Goal: Task Accomplishment & Management: Use online tool/utility

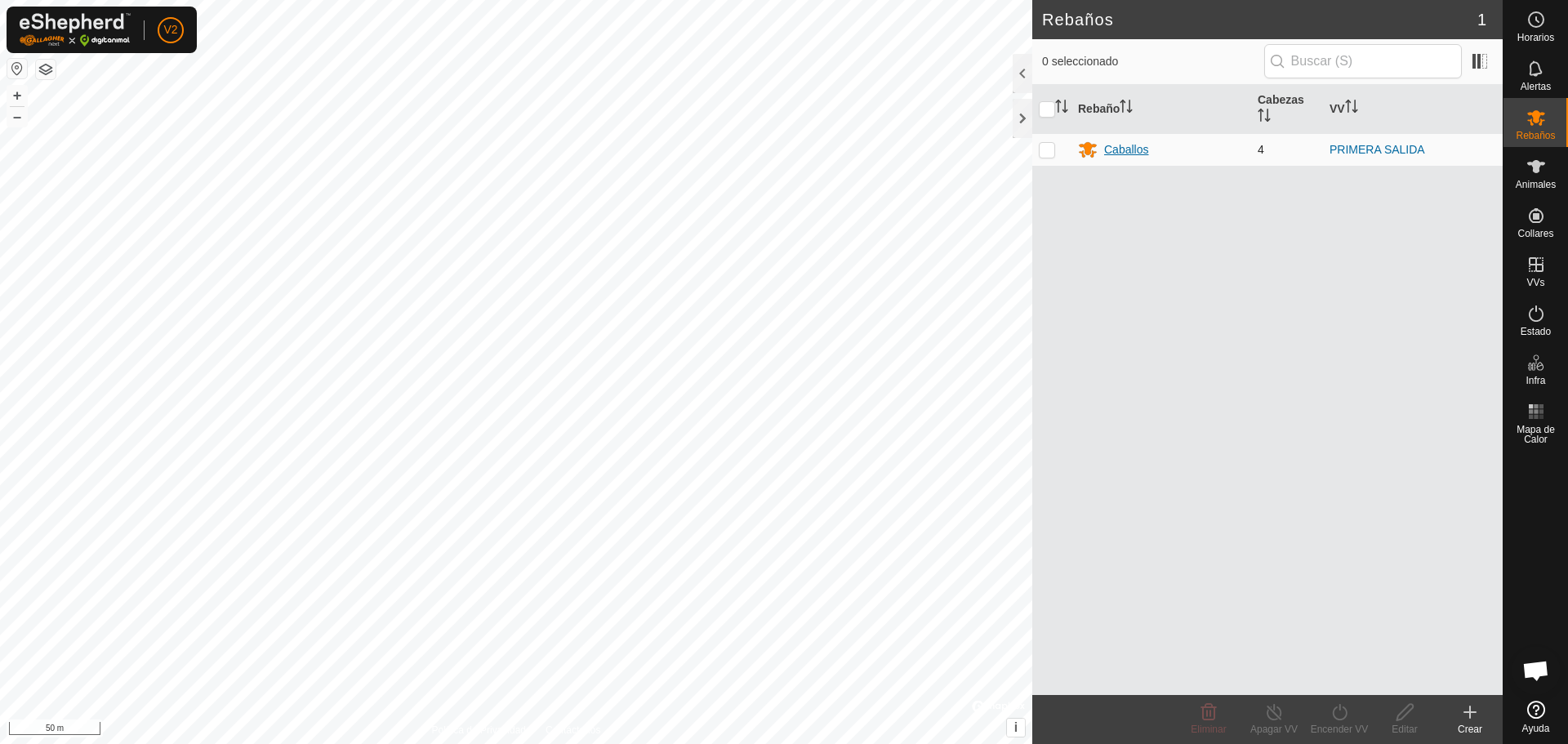
click at [1130, 149] on div "Caballos" at bounding box center [1126, 149] width 44 height 17
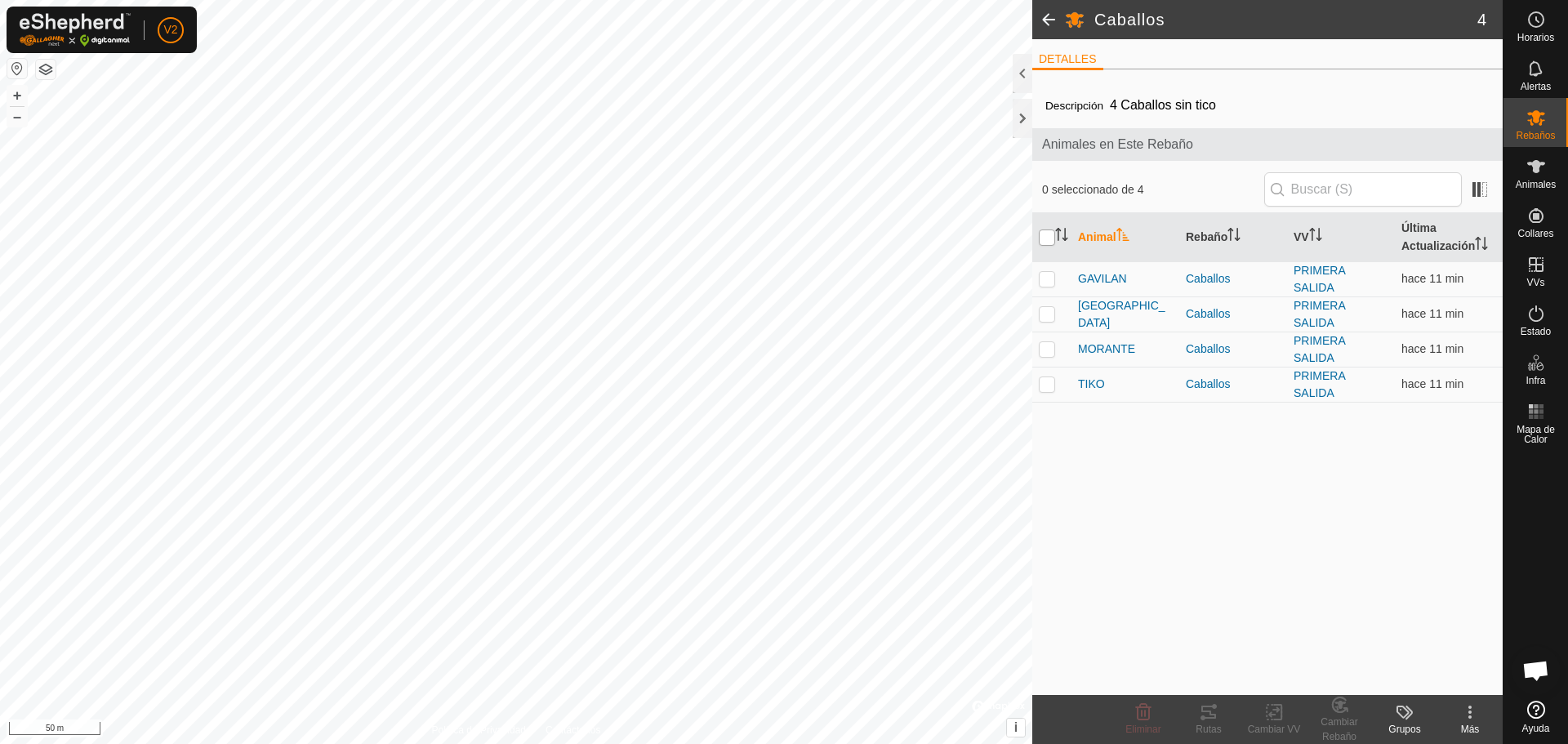
click at [1052, 237] on input "checkbox" at bounding box center [1047, 237] width 17 height 17
checkbox input "true"
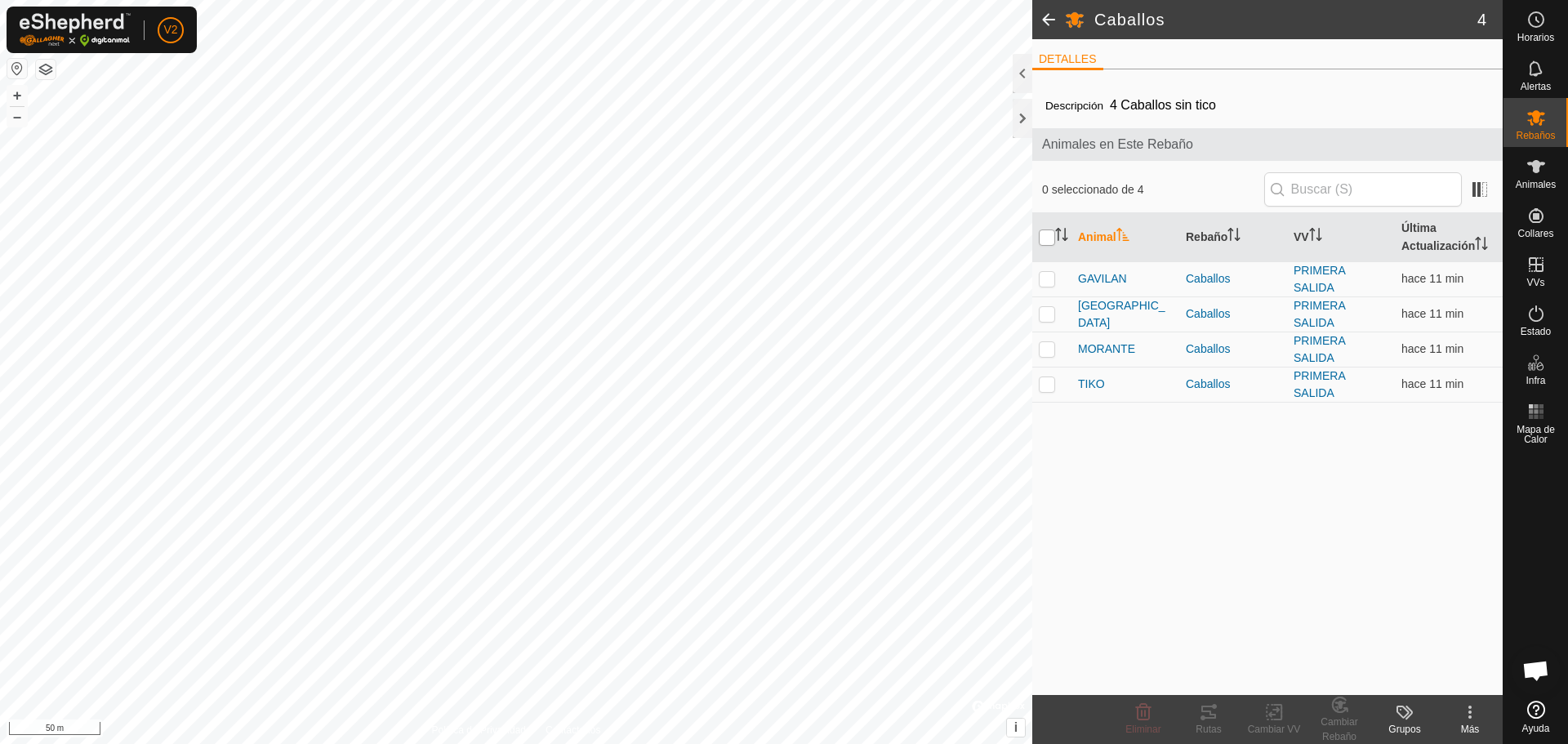
checkbox input "true"
click at [1212, 712] on icon at bounding box center [1209, 712] width 19 height 19
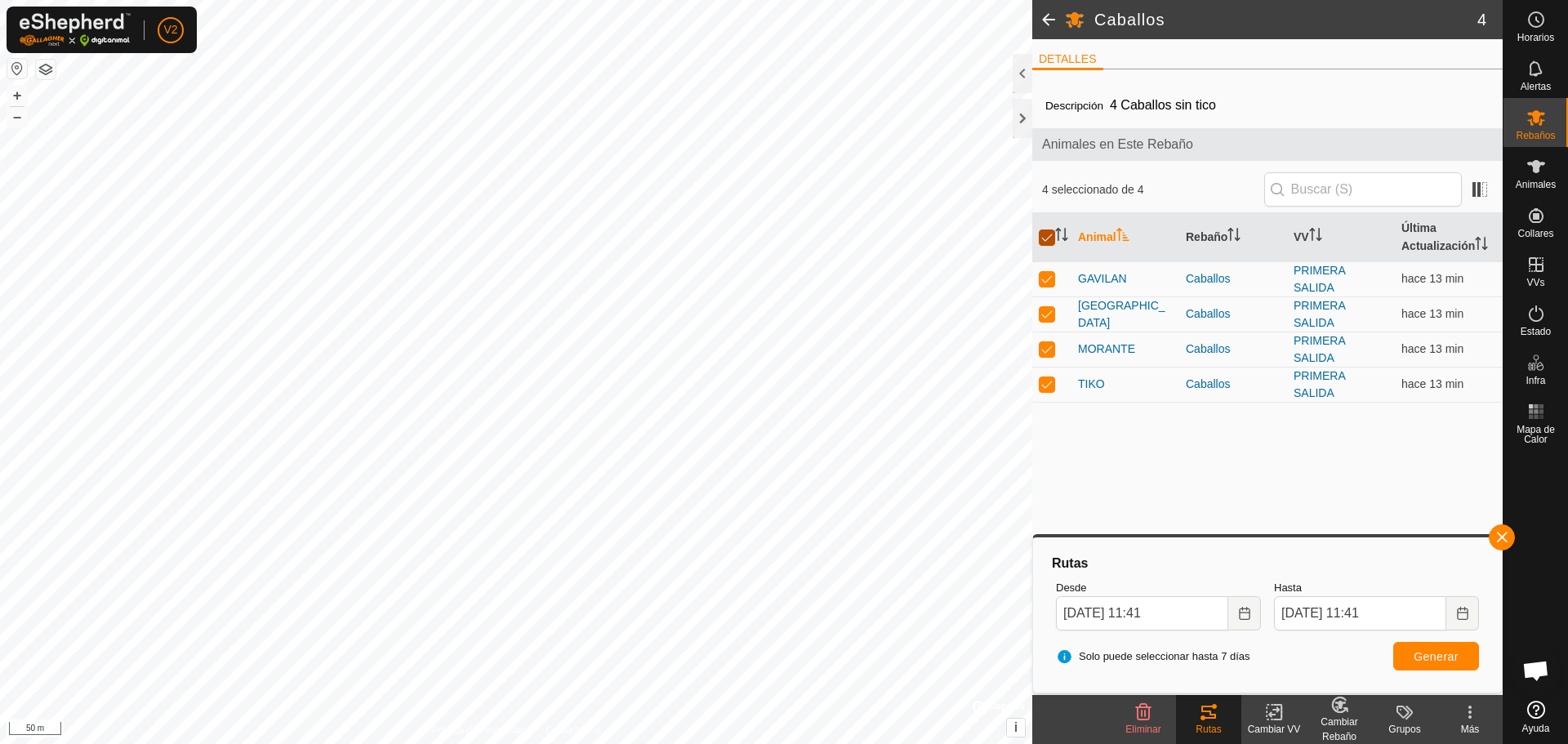
click at [1051, 235] on input "checkbox" at bounding box center [1047, 237] width 17 height 17
checkbox input "false"
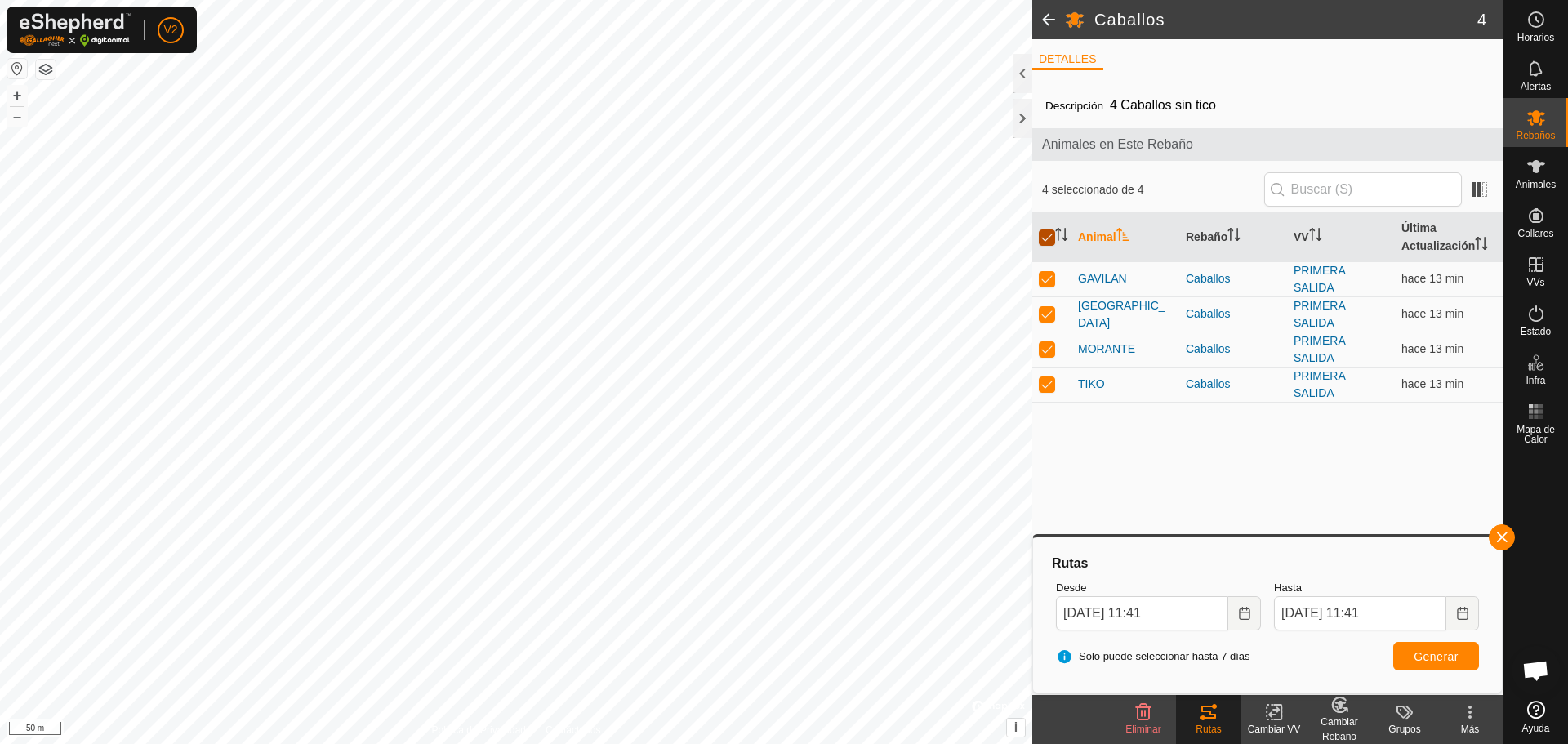
checkbox input "false"
click at [1046, 279] on p-checkbox at bounding box center [1047, 278] width 17 height 13
checkbox input "true"
click at [1452, 662] on span "Generar" at bounding box center [1436, 657] width 45 height 13
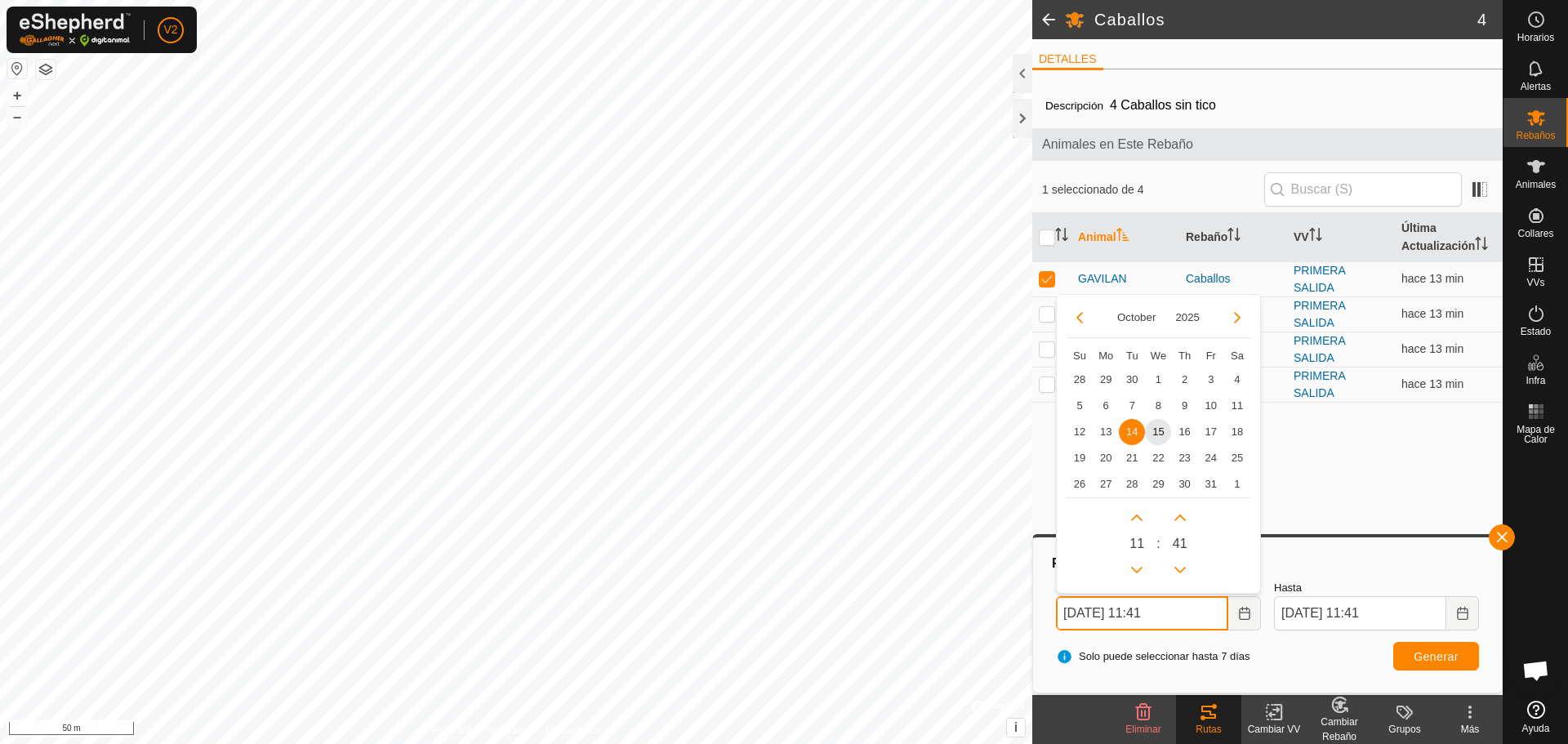
drag, startPoint x: 1185, startPoint y: 612, endPoint x: 1143, endPoint y: 610, distance: 42.0
click at [1143, 610] on input "[DATE] 11:41" at bounding box center [1142, 613] width 172 height 34
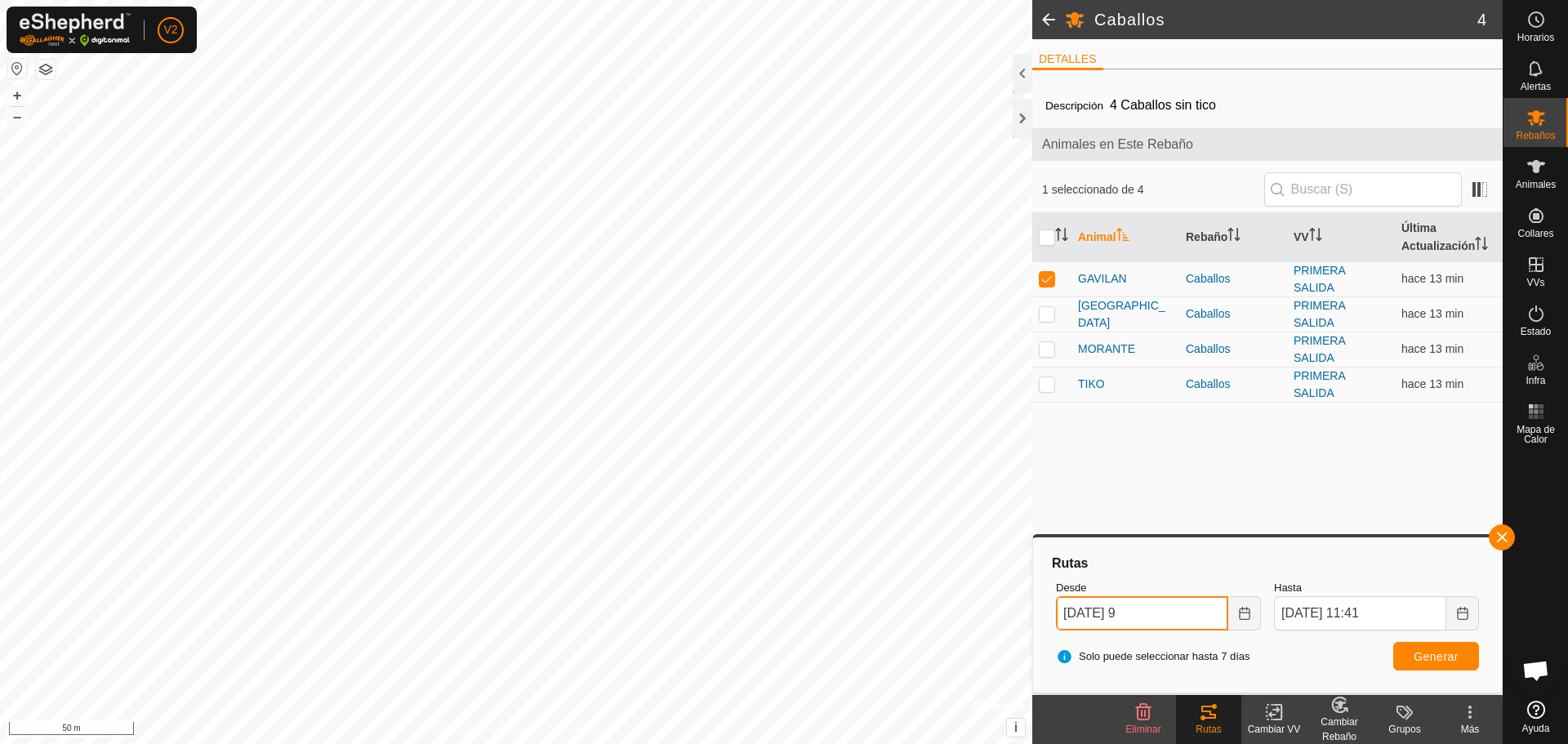
type input "[DATE] 9"
click at [1425, 656] on span "Generar" at bounding box center [1436, 657] width 45 height 13
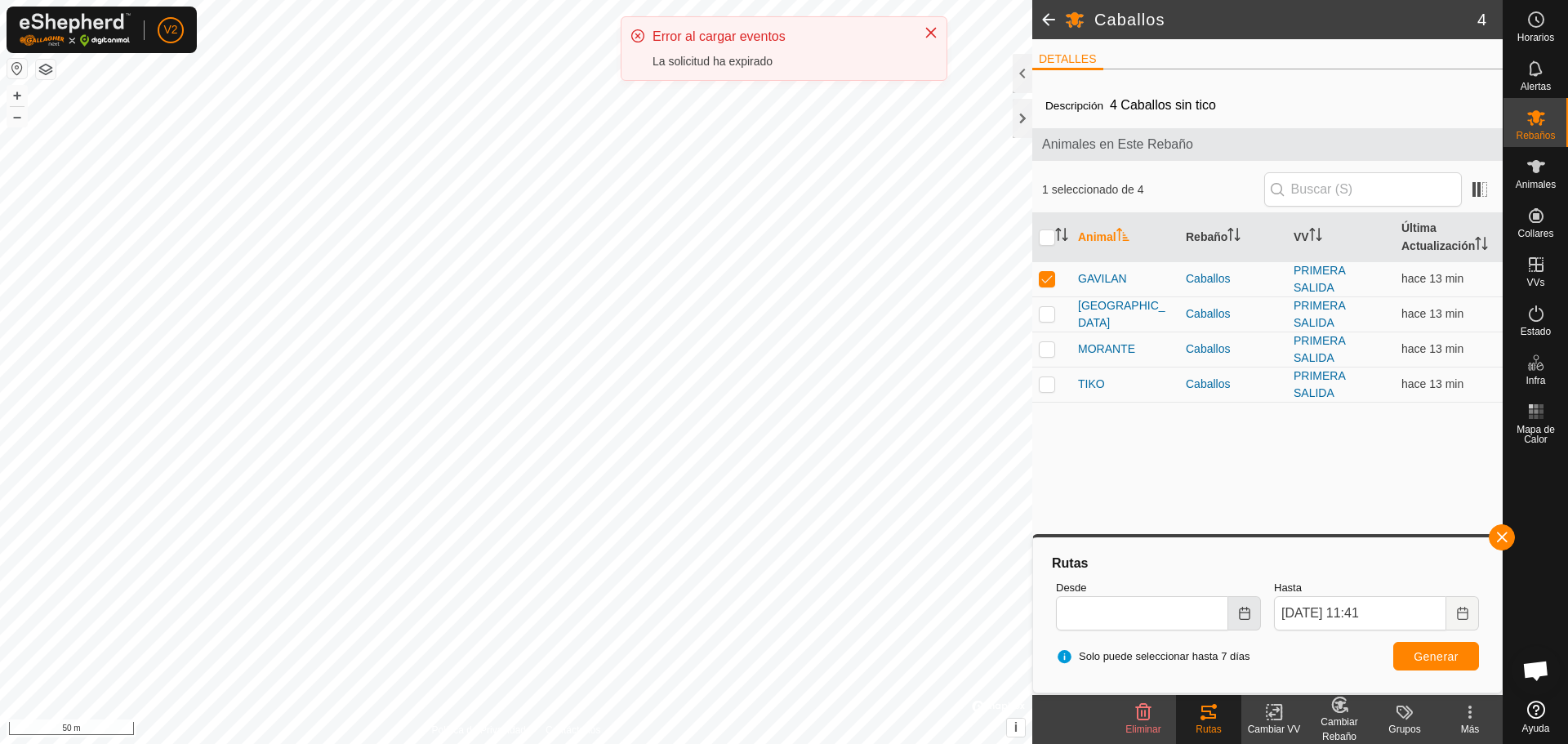
click at [1242, 612] on icon "Choose Date" at bounding box center [1244, 613] width 11 height 13
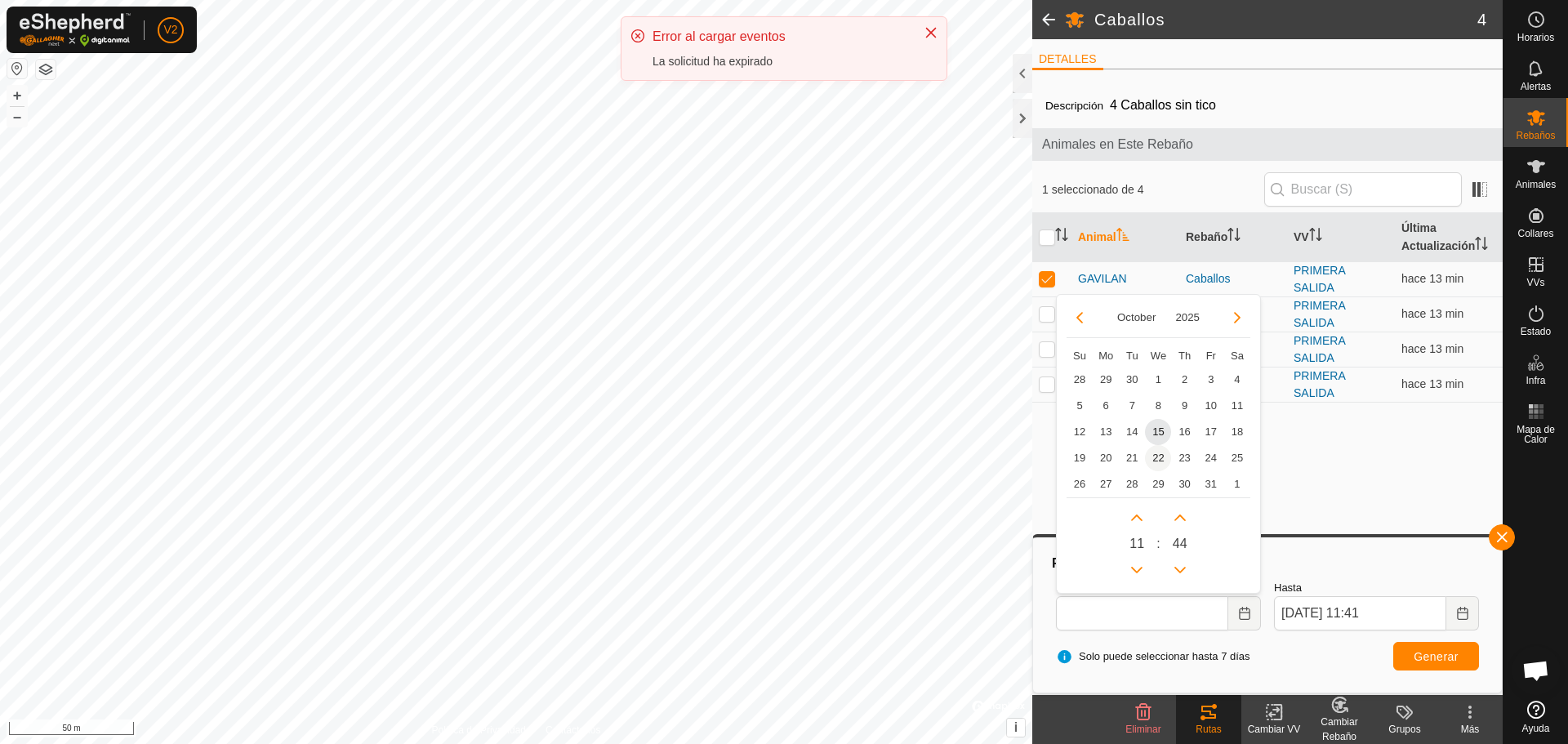
click at [1158, 434] on span "15" at bounding box center [1159, 432] width 26 height 26
type input "[DATE] 11:44"
click at [1135, 567] on button "Previous Hour" at bounding box center [1137, 570] width 26 height 26
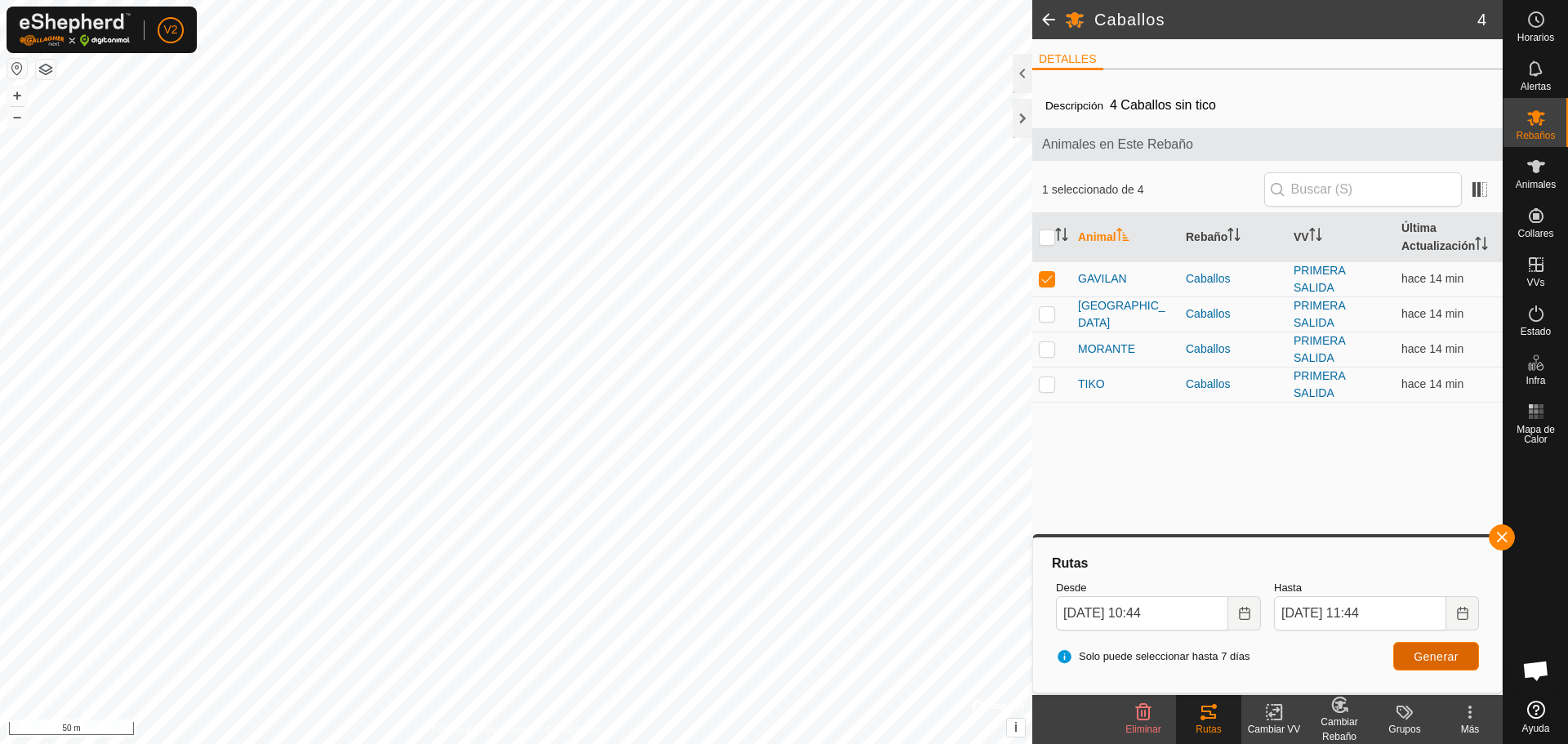
click at [1446, 656] on span "Generar" at bounding box center [1436, 657] width 45 height 13
click at [1248, 612] on icon "Choose Date" at bounding box center [1244, 613] width 11 height 13
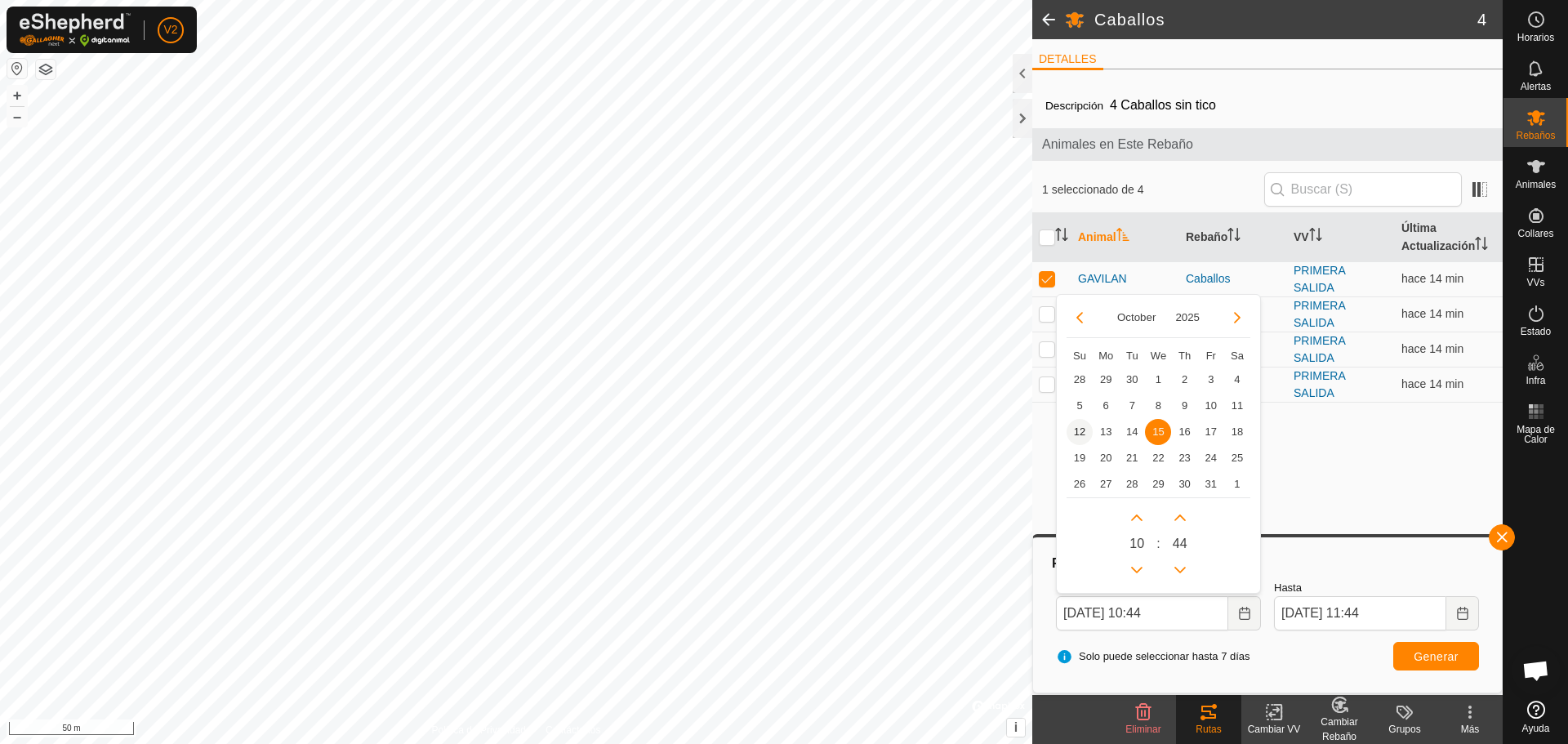
click at [1084, 429] on span "12" at bounding box center [1080, 432] width 26 height 26
type input "[DATE] 10:44"
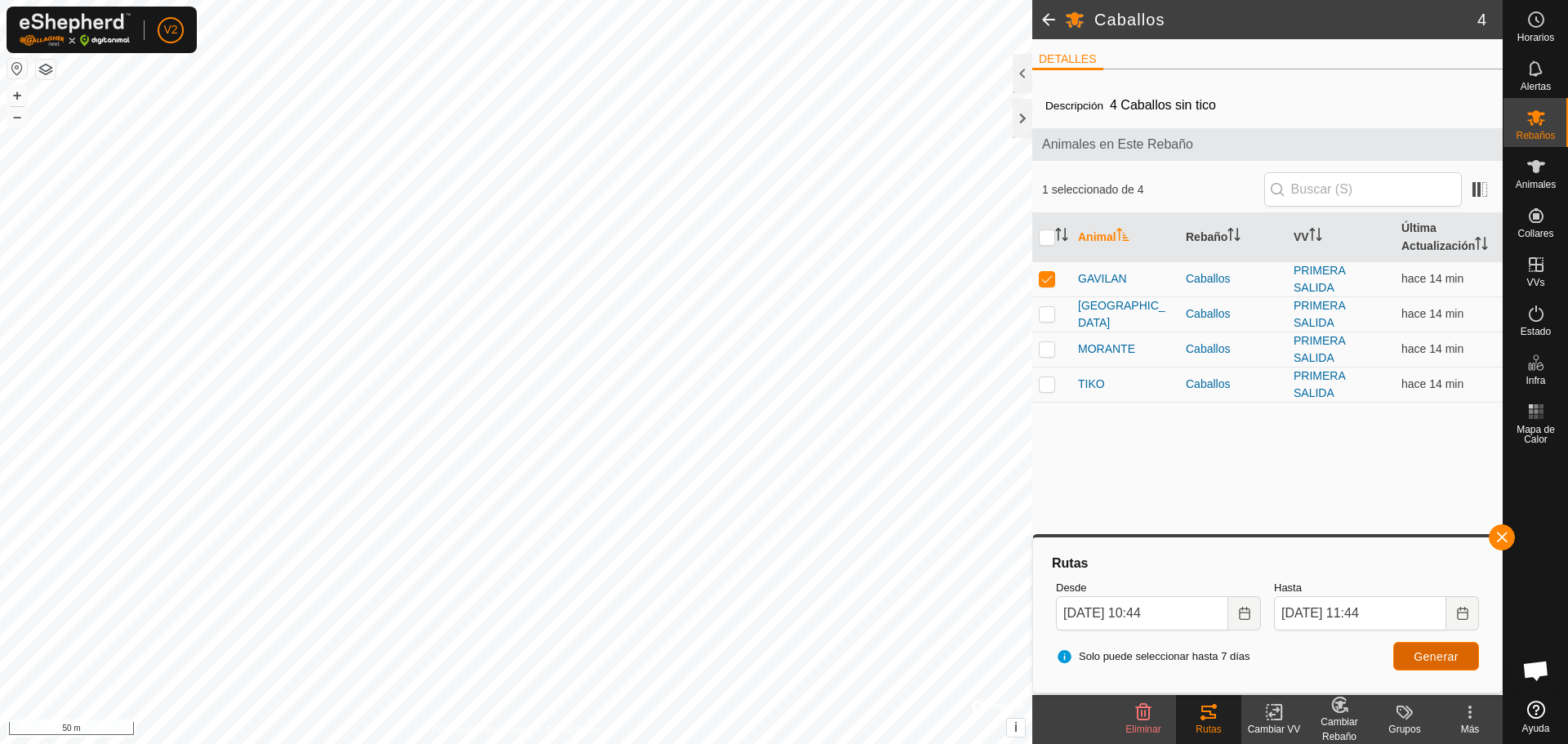
click at [1444, 657] on span "Generar" at bounding box center [1436, 657] width 45 height 13
click at [1047, 242] on input "checkbox" at bounding box center [1047, 237] width 17 height 17
checkbox input "true"
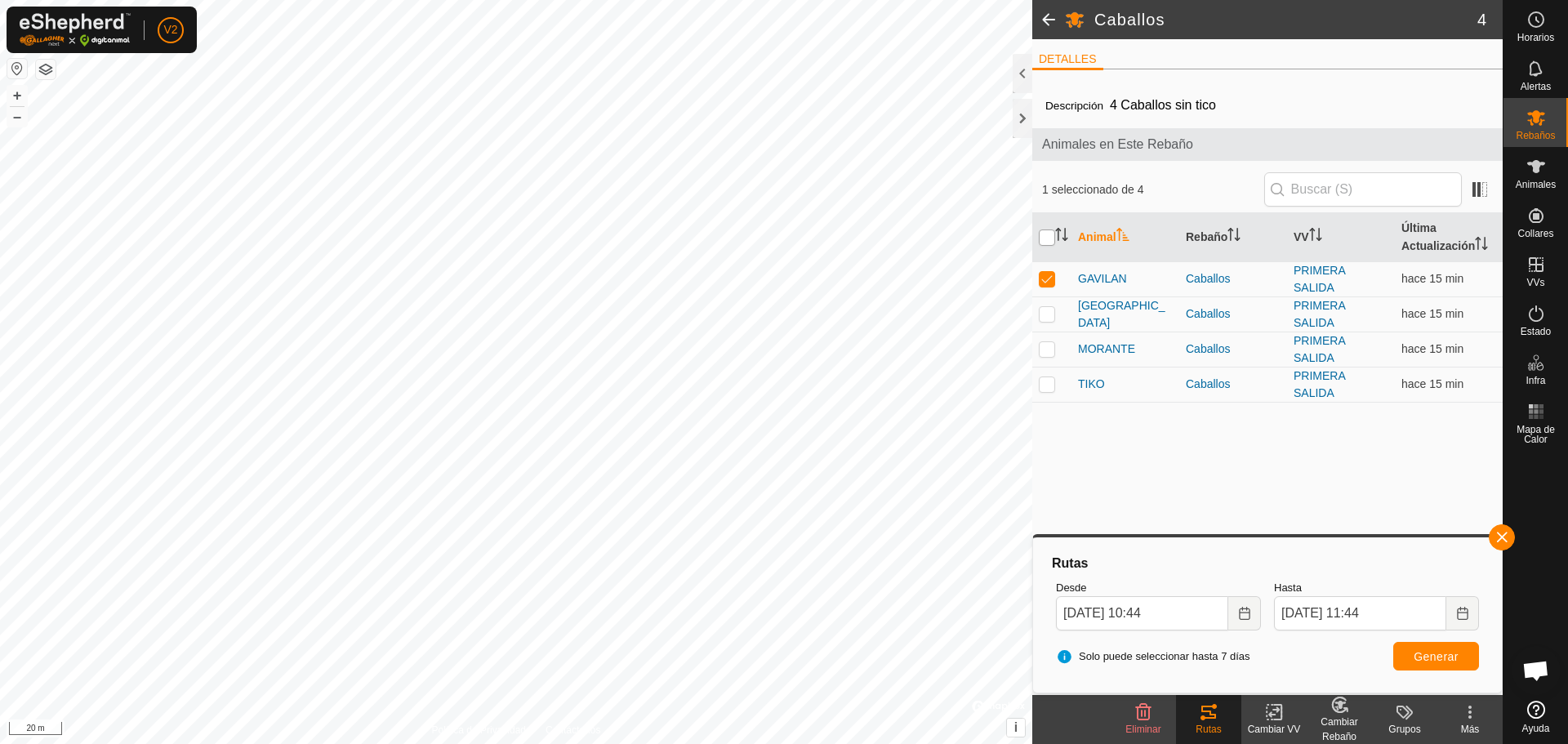
checkbox input "true"
click at [1429, 653] on span "Generar" at bounding box center [1436, 657] width 45 height 13
click at [1050, 240] on input "checkbox" at bounding box center [1047, 237] width 17 height 17
checkbox input "false"
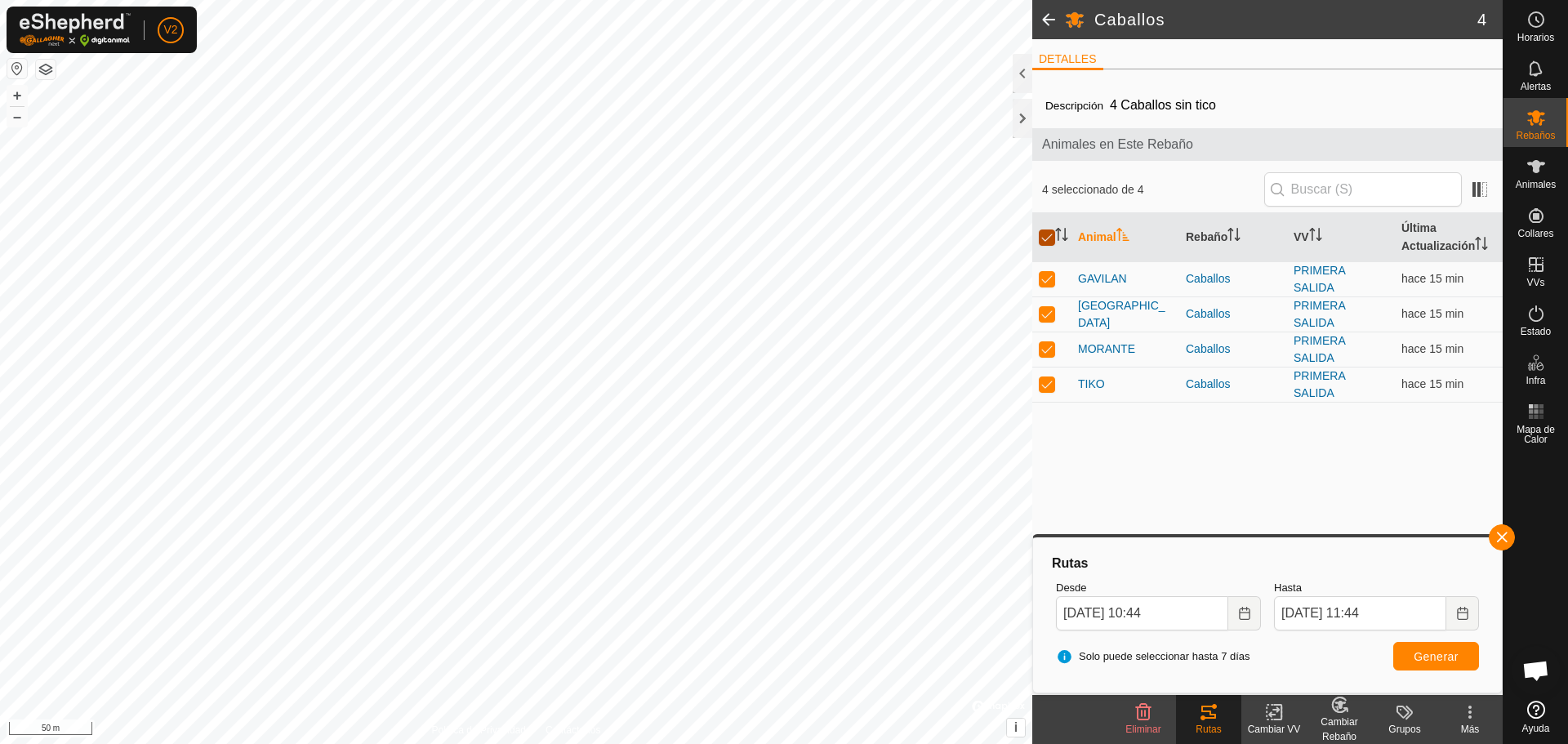
checkbox input "false"
click at [1042, 349] on p-checkbox at bounding box center [1047, 349] width 17 height 13
click at [1436, 656] on span "Generar" at bounding box center [1436, 657] width 45 height 13
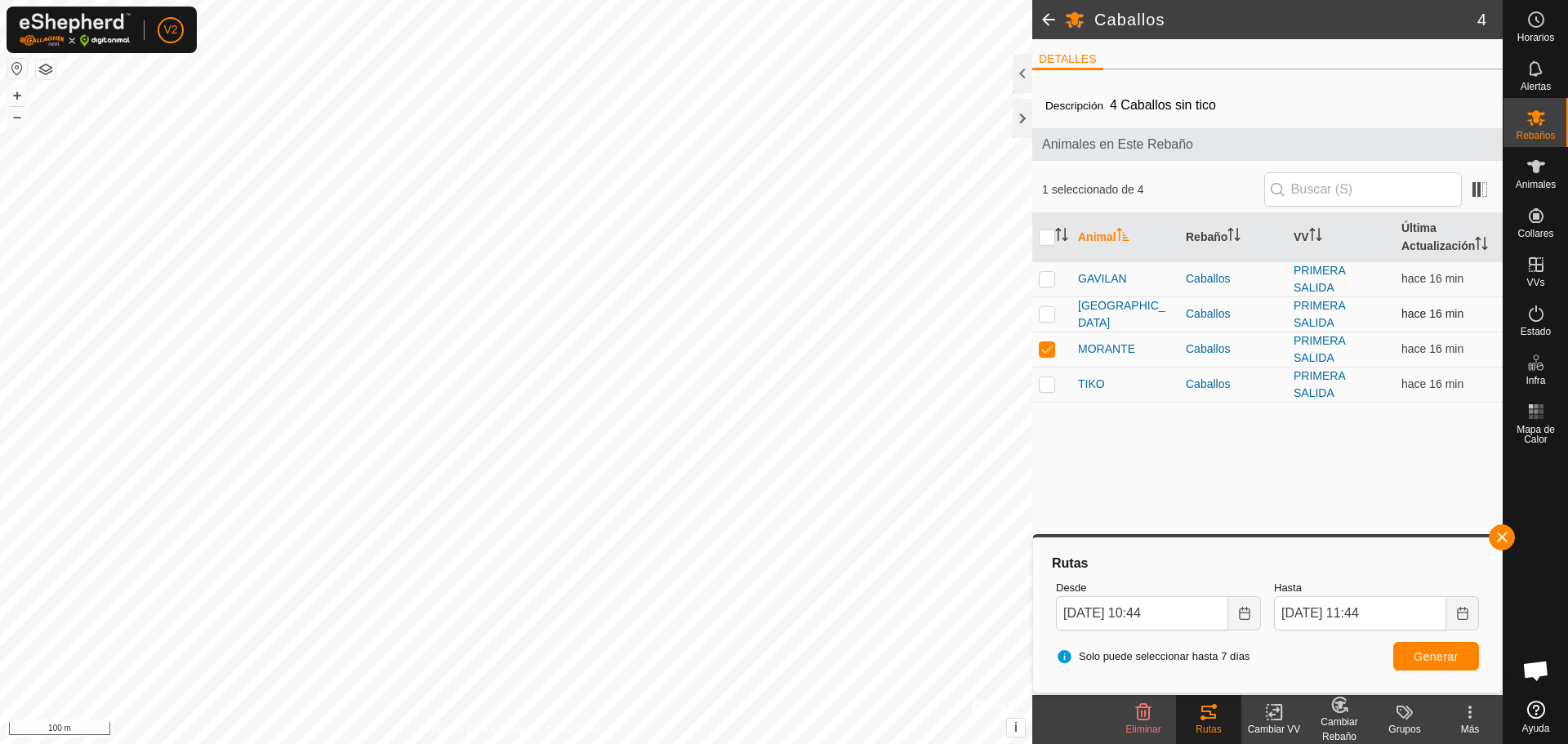
drag, startPoint x: 1043, startPoint y: 353, endPoint x: 1051, endPoint y: 330, distance: 24.4
click at [1043, 353] on p-checkbox at bounding box center [1047, 349] width 17 height 13
checkbox input "false"
click at [1039, 280] on p-checkbox at bounding box center [1047, 278] width 17 height 13
checkbox input "true"
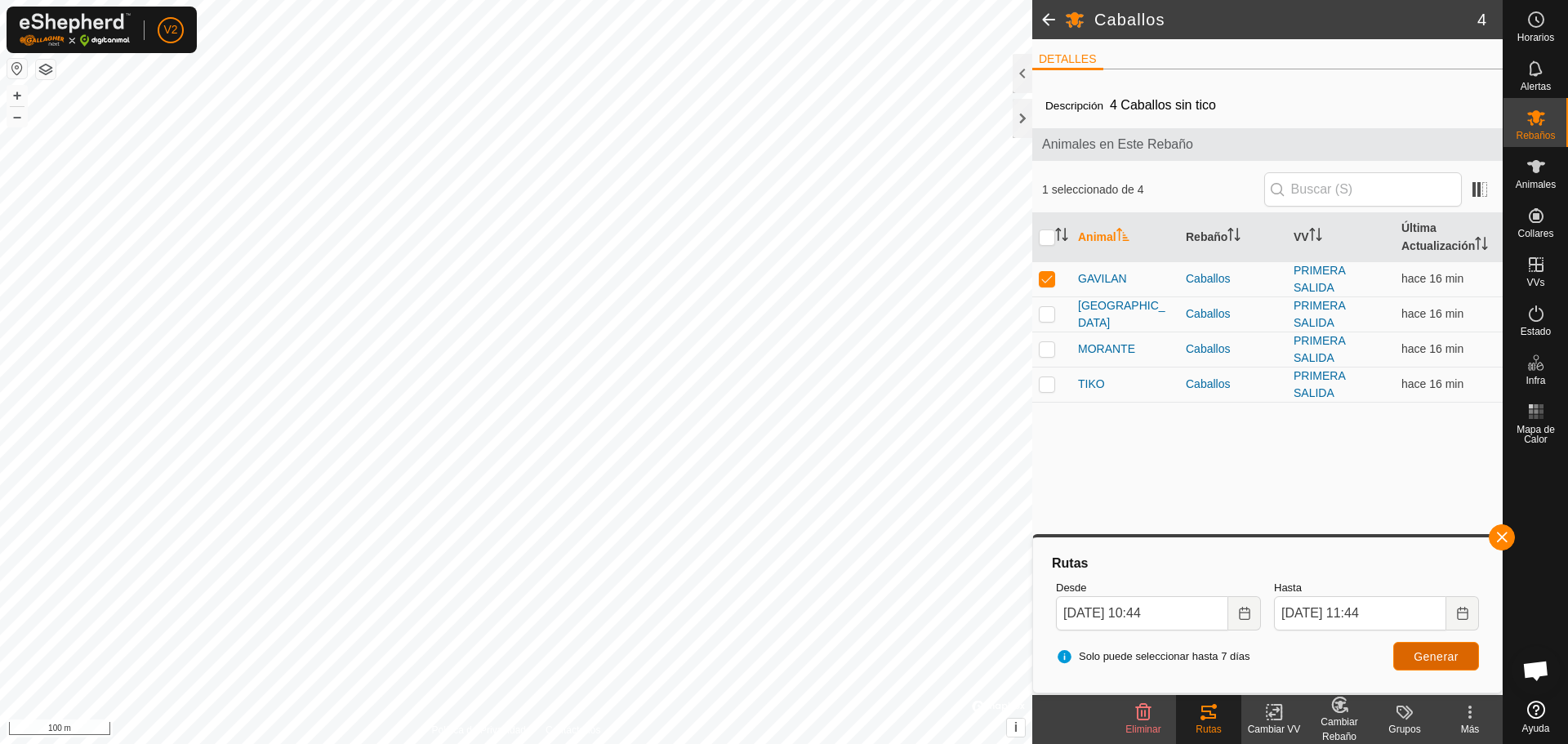
click at [1443, 661] on span "Generar" at bounding box center [1436, 657] width 45 height 13
click at [1242, 612] on icon "Choose Date" at bounding box center [1244, 613] width 11 height 13
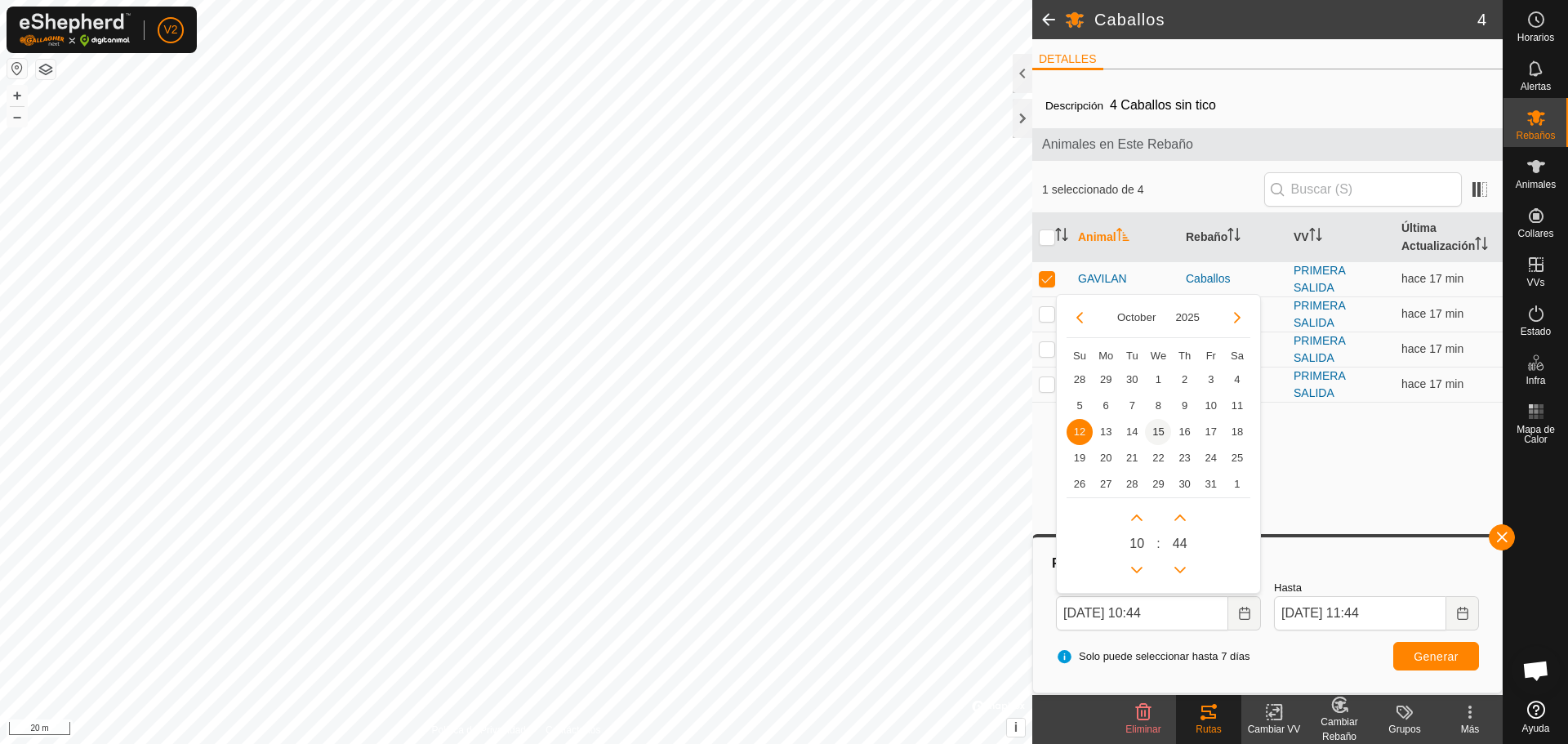
click at [1161, 433] on span "15" at bounding box center [1159, 432] width 26 height 26
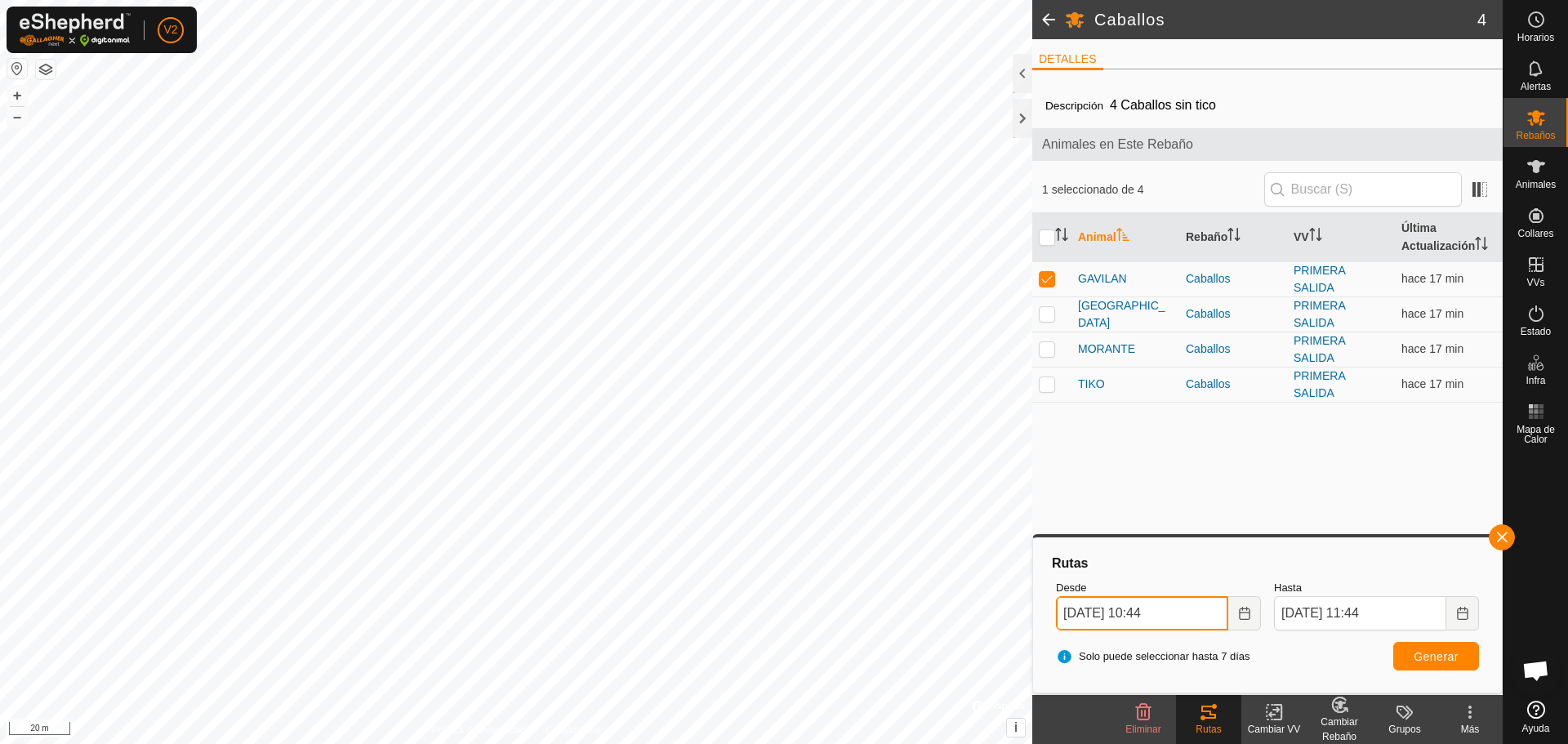
drag, startPoint x: 1145, startPoint y: 612, endPoint x: 1155, endPoint y: 613, distance: 10.0
click at [1155, 613] on input "[DATE] 10:44" at bounding box center [1142, 613] width 172 height 34
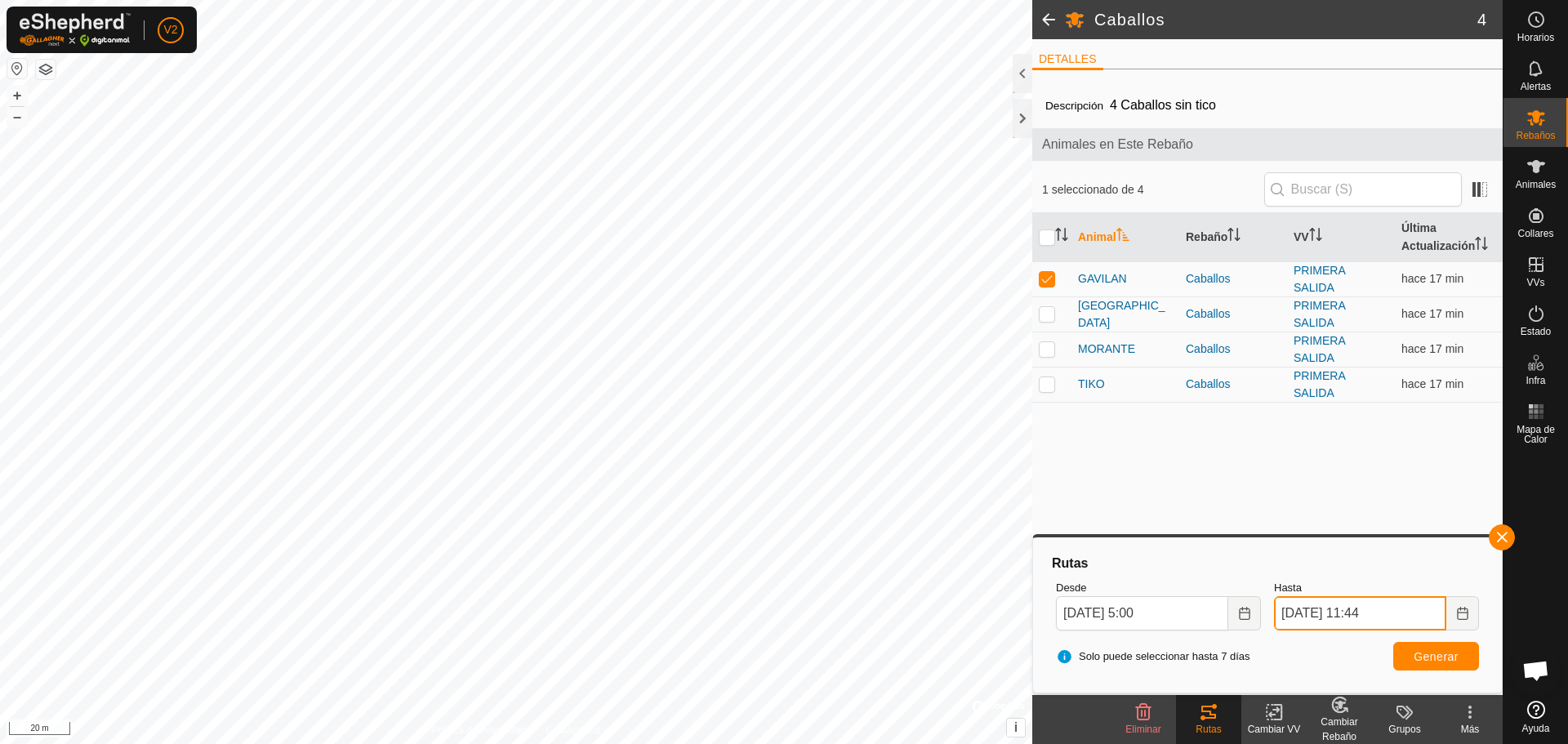
type input "[DATE] 05:00"
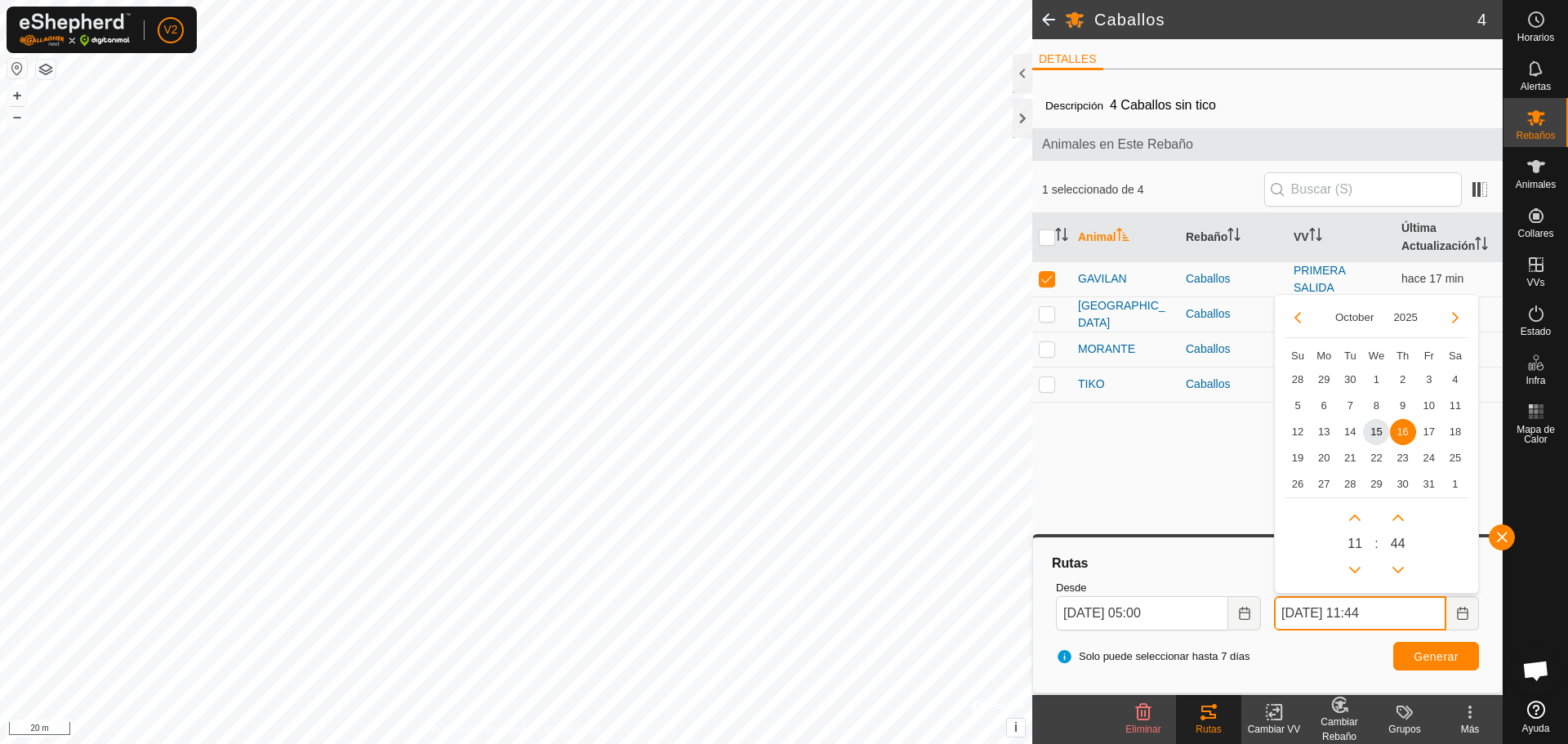
drag, startPoint x: 1361, startPoint y: 612, endPoint x: 1375, endPoint y: 612, distance: 14.0
click at [1375, 612] on input "[DATE] 11:44" at bounding box center [1360, 613] width 172 height 34
click at [1409, 655] on button "Generar" at bounding box center [1436, 656] width 86 height 28
click at [1288, 612] on input "[DATE] 05:44" at bounding box center [1360, 613] width 172 height 34
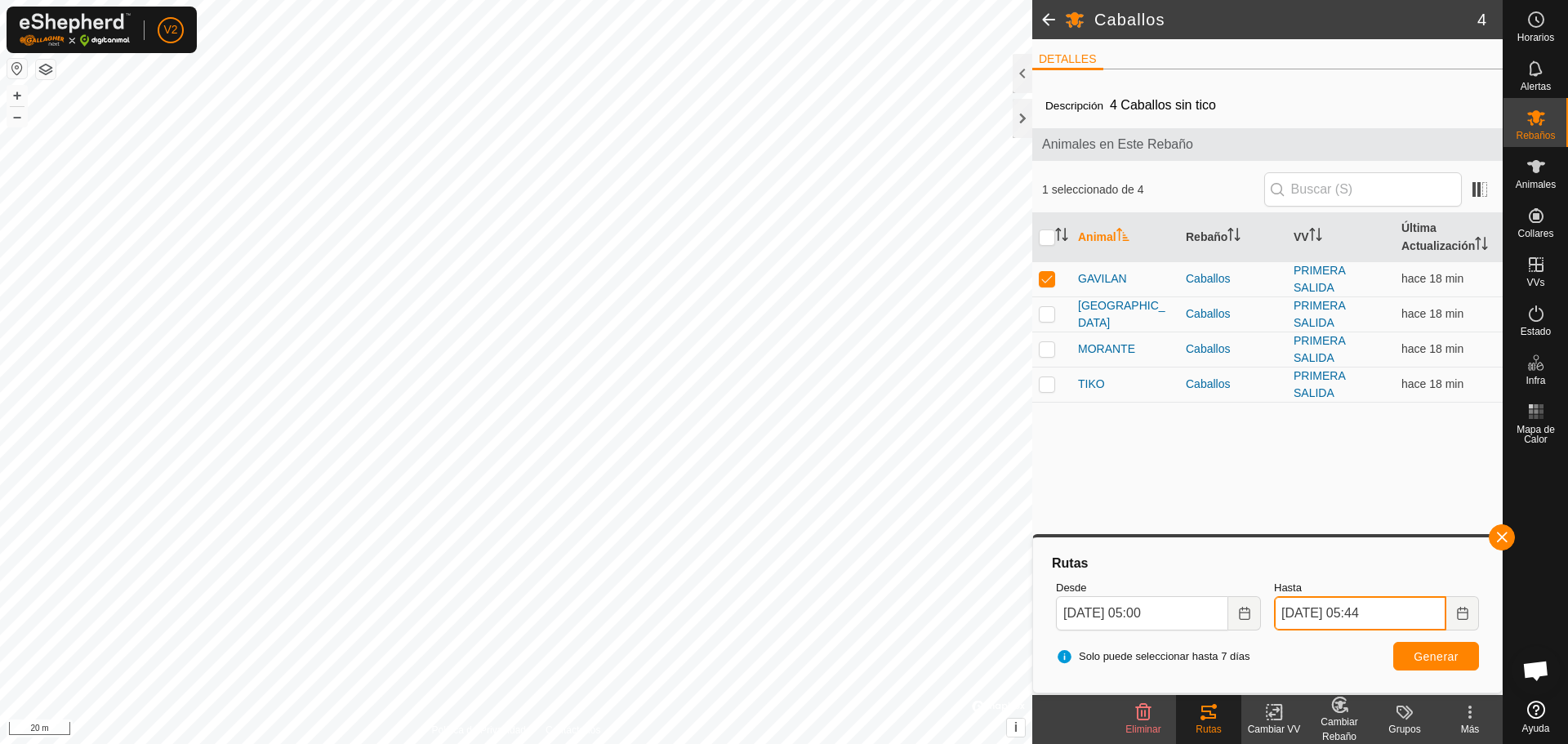
type input "[DATE] 05:44"
click at [1444, 654] on span "Generar" at bounding box center [1436, 657] width 45 height 13
click at [1047, 237] on input "checkbox" at bounding box center [1047, 237] width 17 height 17
checkbox input "true"
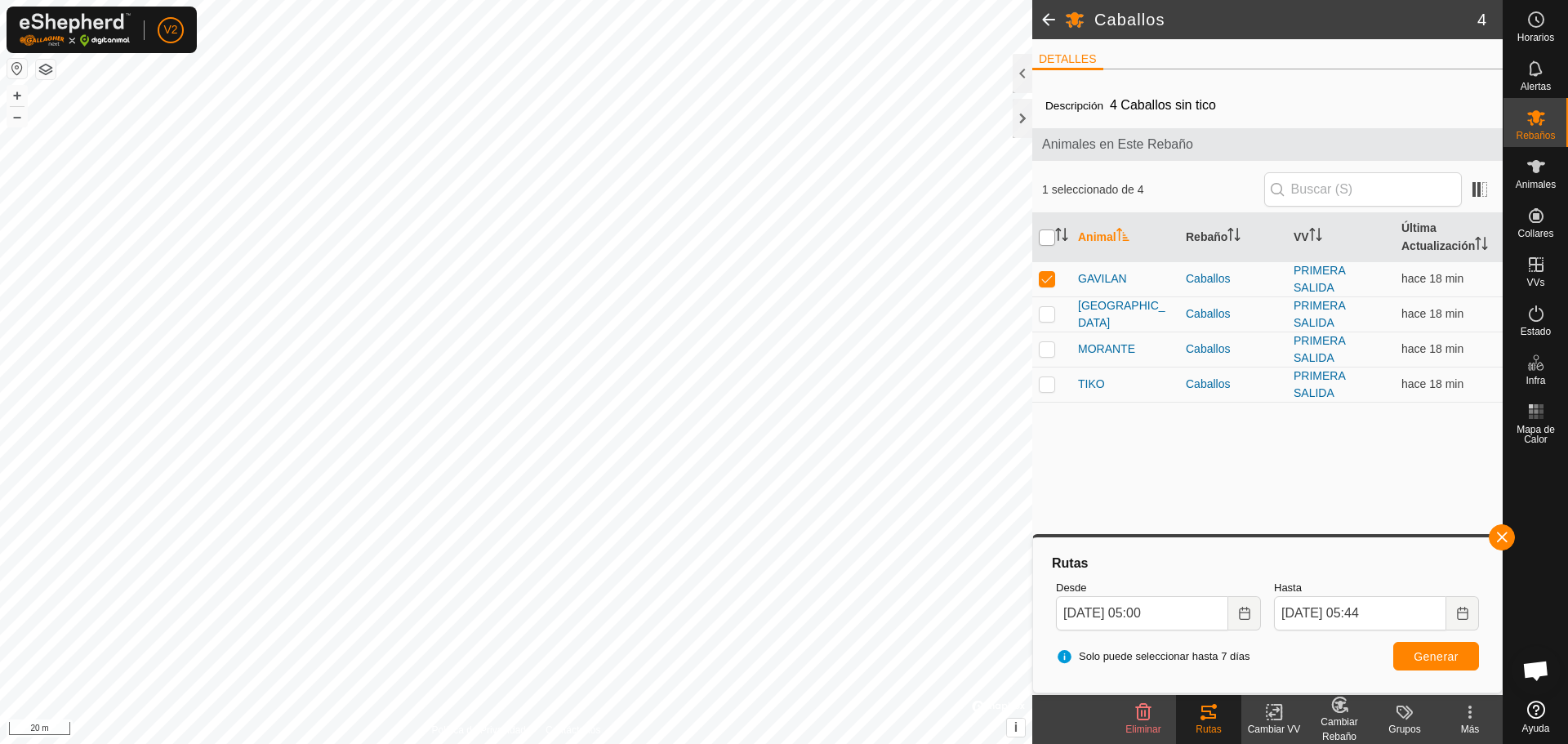
checkbox input "true"
click at [1438, 660] on span "Generar" at bounding box center [1436, 657] width 45 height 13
click at [1045, 236] on input "checkbox" at bounding box center [1047, 237] width 17 height 17
checkbox input "false"
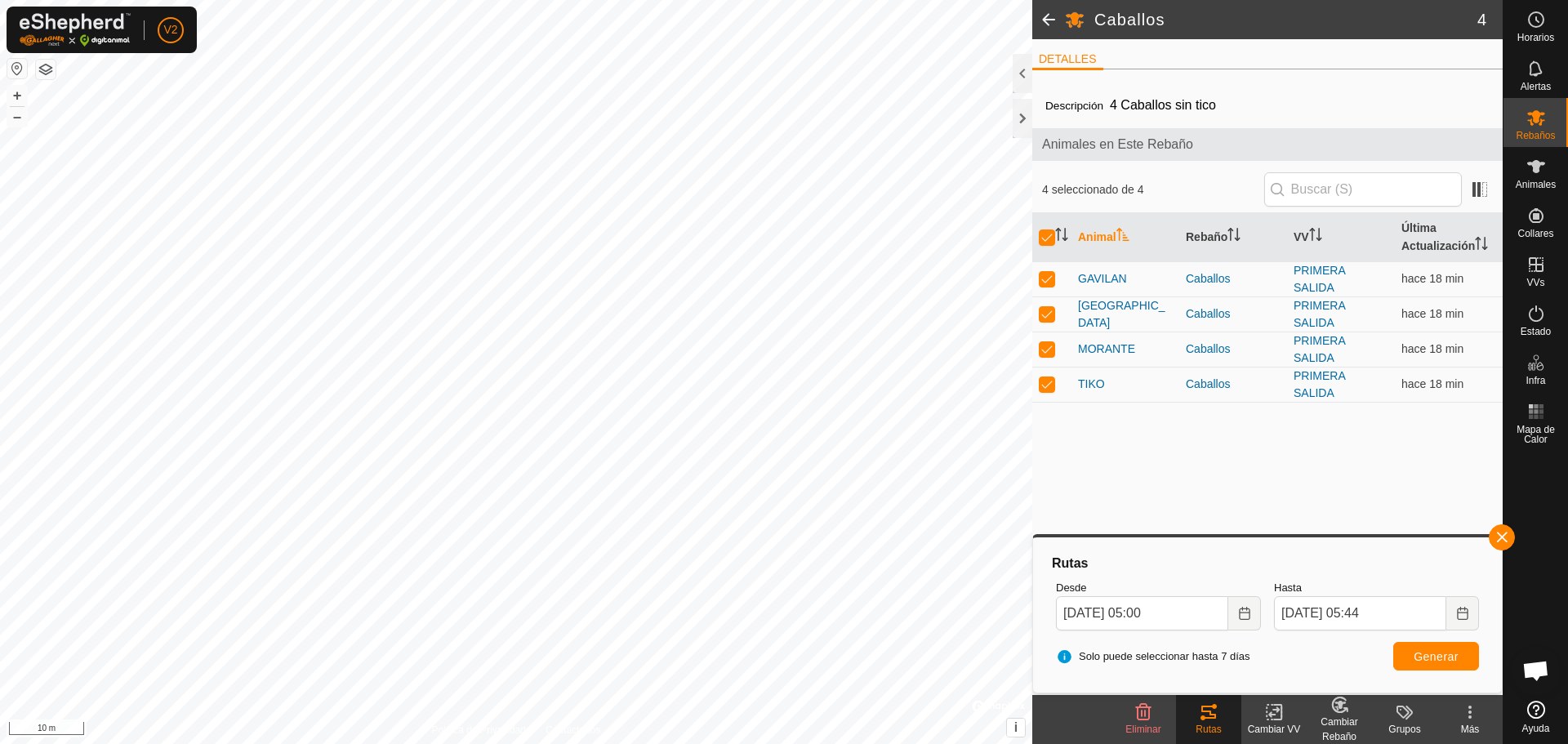
checkbox input "false"
click at [1054, 284] on p-checkbox at bounding box center [1047, 278] width 17 height 13
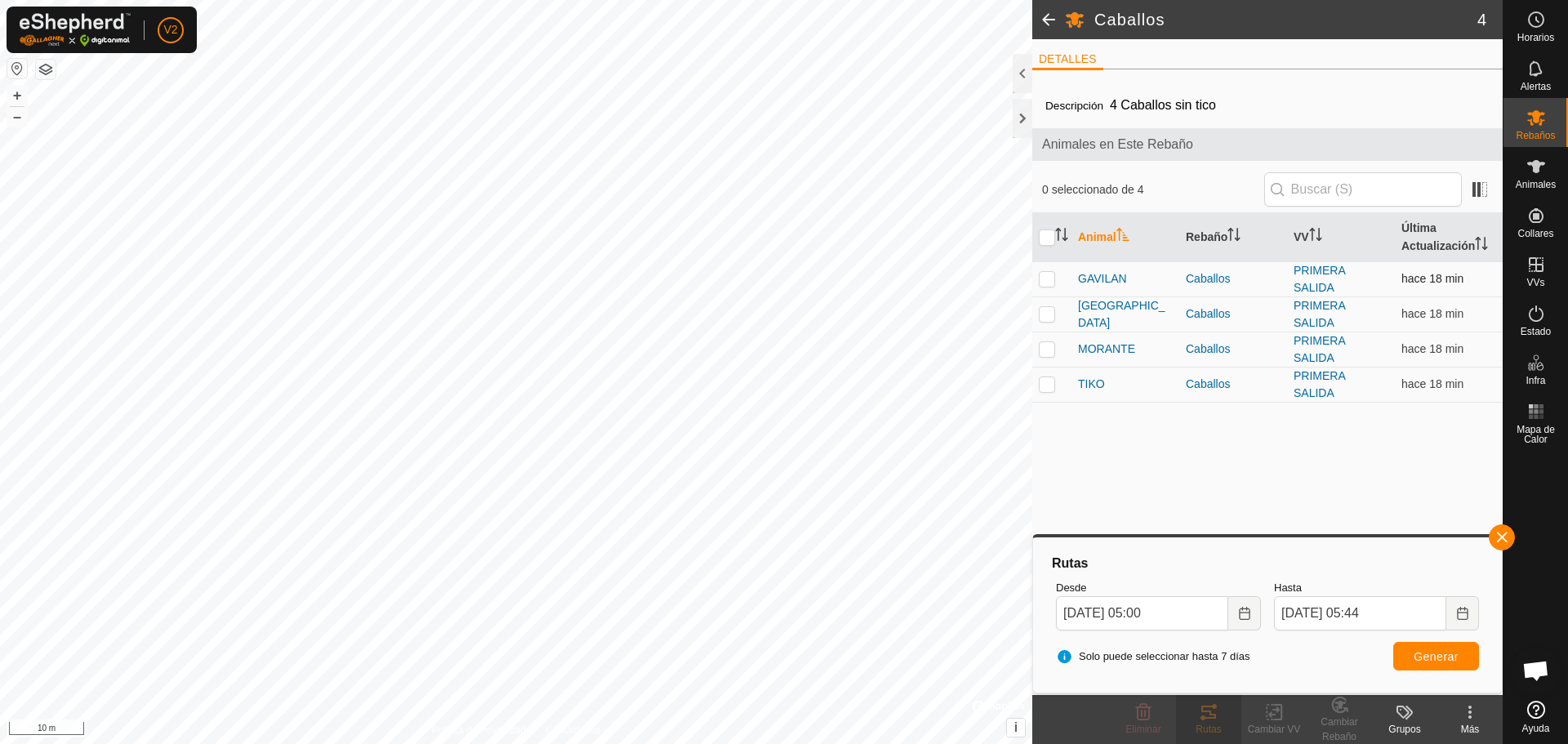
checkbox input "true"
click at [1444, 664] on button "Generar" at bounding box center [1436, 656] width 86 height 28
